Goal: Transaction & Acquisition: Purchase product/service

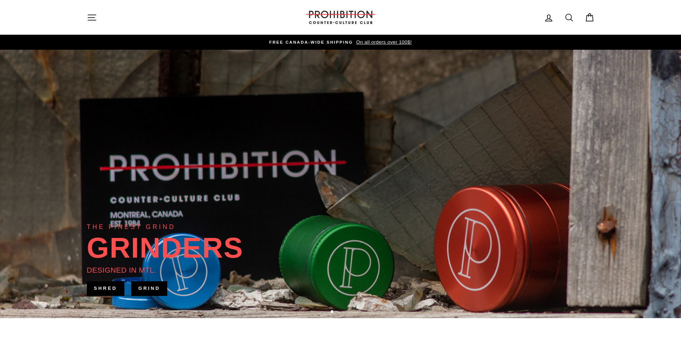
click at [568, 17] on icon at bounding box center [569, 18] width 10 height 10
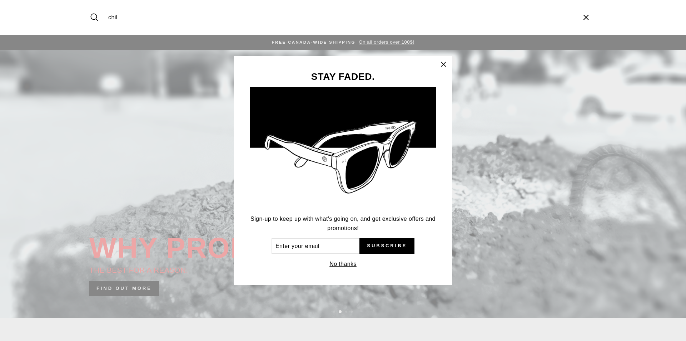
click at [440, 60] on icon "button" at bounding box center [444, 64] width 10 height 10
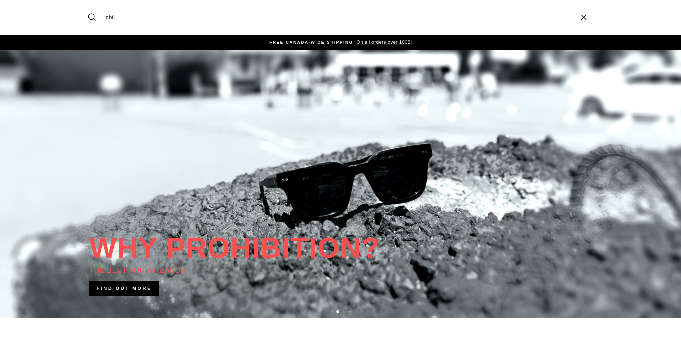
click at [140, 13] on input "chil" at bounding box center [337, 17] width 471 height 24
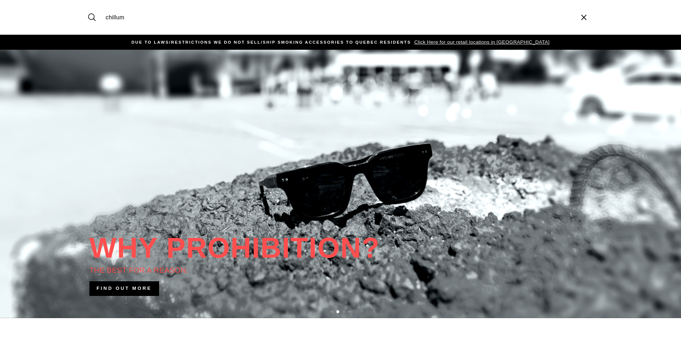
type input "chillum"
click at [87, 5] on button "Search" at bounding box center [94, 17] width 15 height 24
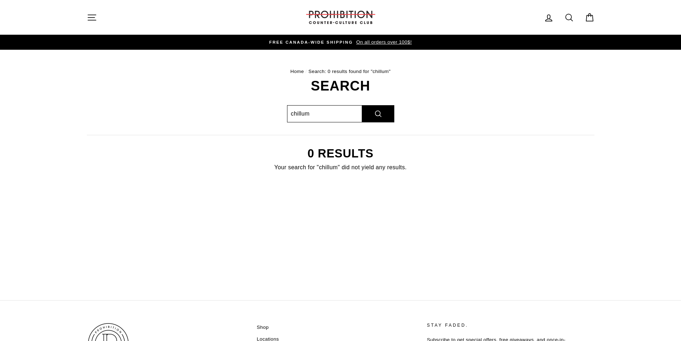
click at [300, 114] on input "chillum" at bounding box center [324, 113] width 75 height 17
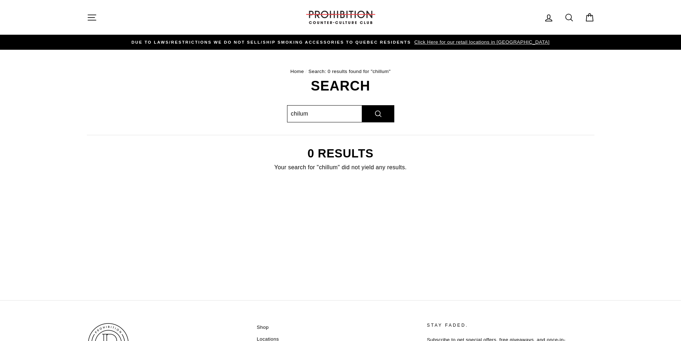
type input "chilum"
click at [362, 105] on button "Search" at bounding box center [378, 113] width 32 height 17
drag, startPoint x: 314, startPoint y: 67, endPoint x: 300, endPoint y: 70, distance: 14.2
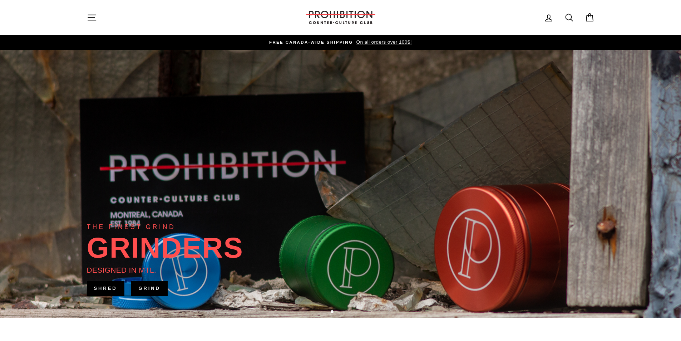
click at [80, 19] on div "Site navigation PROHIBITION COUNTER-CULTURE CLUB Log in Search Cart" at bounding box center [341, 17] width 536 height 20
click at [91, 16] on icon "button" at bounding box center [92, 18] width 10 height 10
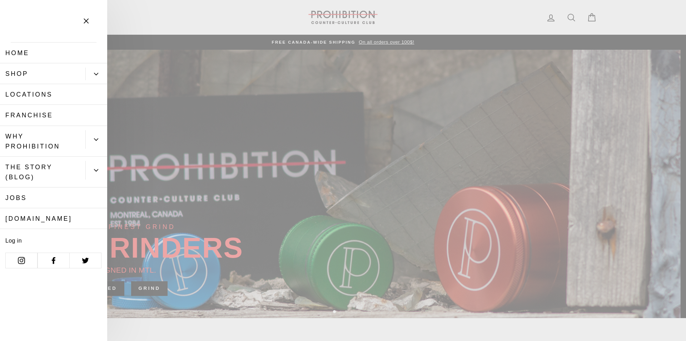
click at [88, 77] on button "Primary" at bounding box center [96, 74] width 22 height 13
